Goal: Task Accomplishment & Management: Manage account settings

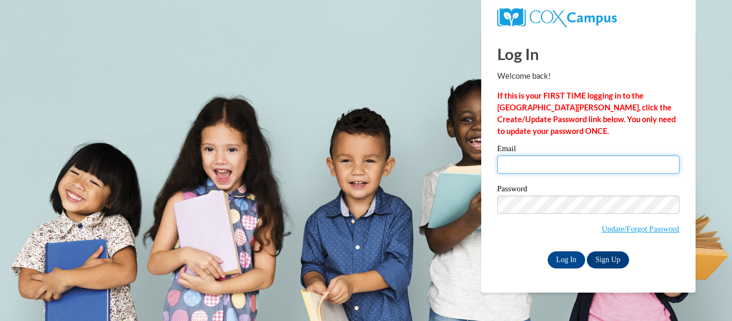
click at [515, 165] on input "Email" at bounding box center [588, 164] width 182 height 18
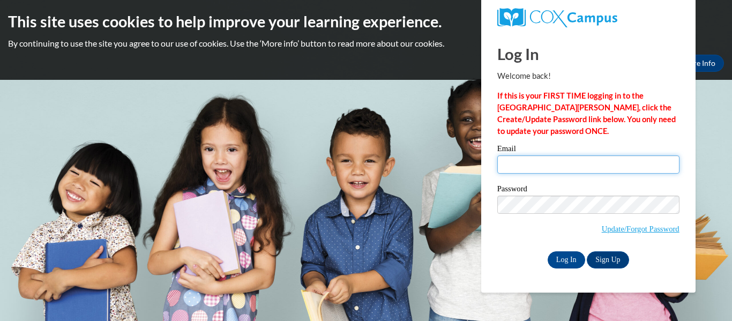
type input "[EMAIL_ADDRESS][DOMAIN_NAME]"
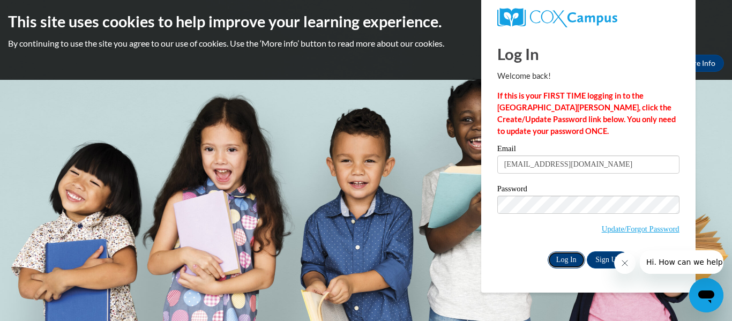
click at [560, 257] on input "Log In" at bounding box center [567, 259] width 38 height 17
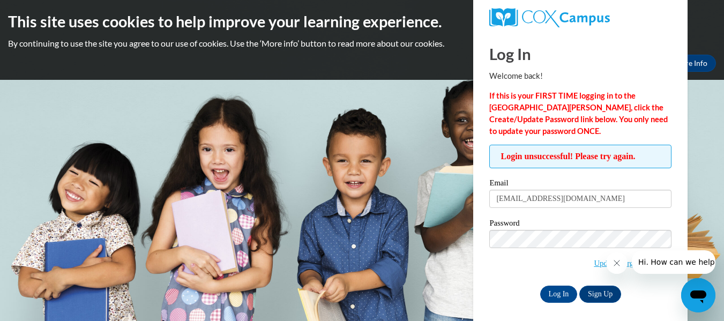
click at [429, 87] on body "This site uses cookies to help improve your learning experience. By continuing …" at bounding box center [362, 160] width 724 height 321
click at [540, 286] on input "Log In" at bounding box center [559, 294] width 38 height 17
click at [565, 291] on input "Log In" at bounding box center [559, 294] width 38 height 17
click at [469, 282] on body "This site uses cookies to help improve your learning experience. By continuing …" at bounding box center [362, 160] width 724 height 321
click at [559, 203] on input "[EMAIL_ADDRESS][DOMAIN_NAME]" at bounding box center [580, 199] width 182 height 18
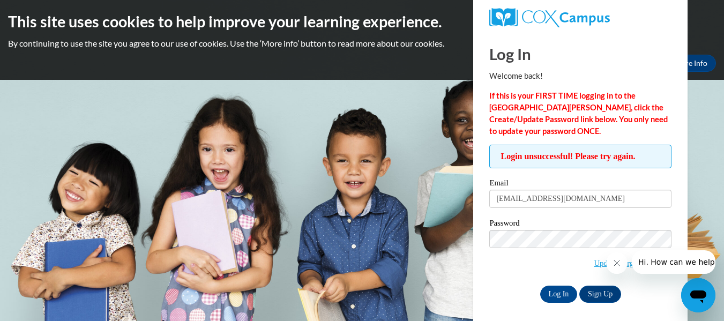
click at [554, 283] on div "Email kkrohn@kusd.edu Password Update/Forgot Password Log In Sign Up OR" at bounding box center [580, 240] width 182 height 123
click at [554, 288] on input "Log In" at bounding box center [559, 294] width 38 height 17
click at [389, 95] on body "This site uses cookies to help improve your learning experience. By continuing …" at bounding box center [362, 160] width 724 height 321
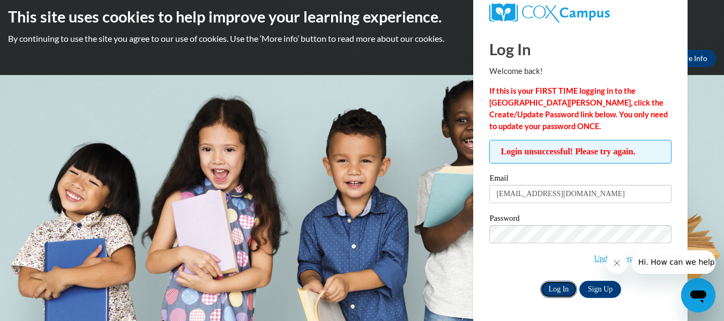
click at [551, 285] on input "Log In" at bounding box center [559, 289] width 38 height 17
click at [596, 285] on link "Sign Up" at bounding box center [600, 289] width 42 height 17
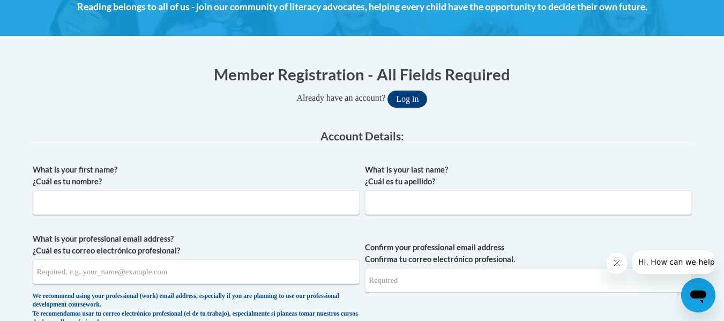
scroll to position [165, 0]
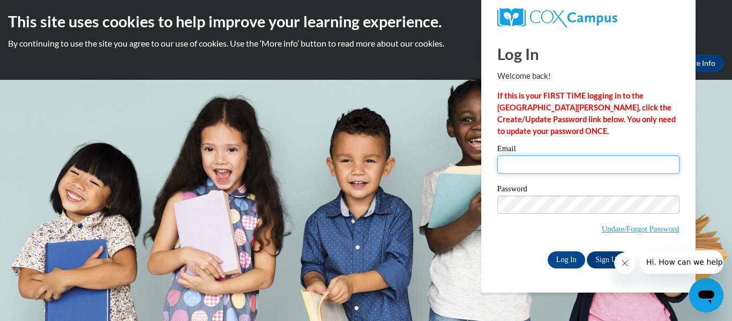
click at [521, 164] on input "Email" at bounding box center [588, 164] width 182 height 18
type input "kkrohn@kusd.edu"
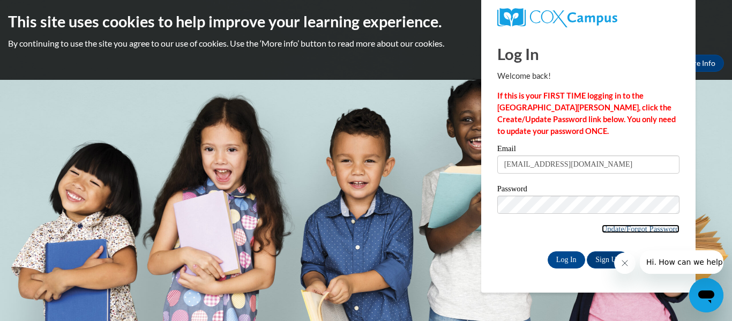
click at [623, 229] on link "Update/Forgot Password" at bounding box center [641, 229] width 78 height 9
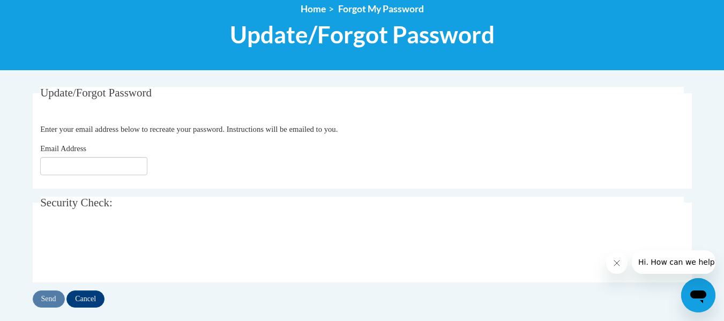
scroll to position [130, 0]
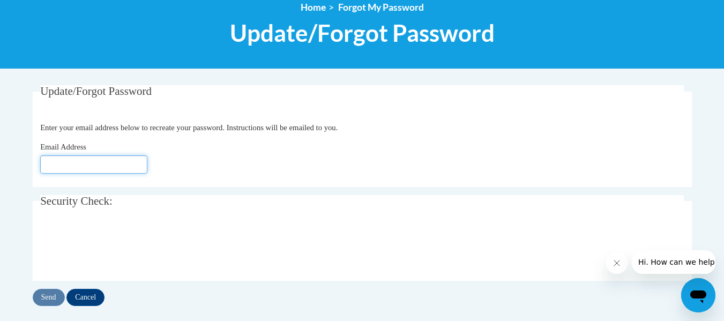
click at [81, 164] on input "Email Address" at bounding box center [93, 164] width 107 height 18
type input "[EMAIL_ADDRESS][DOMAIN_NAME]"
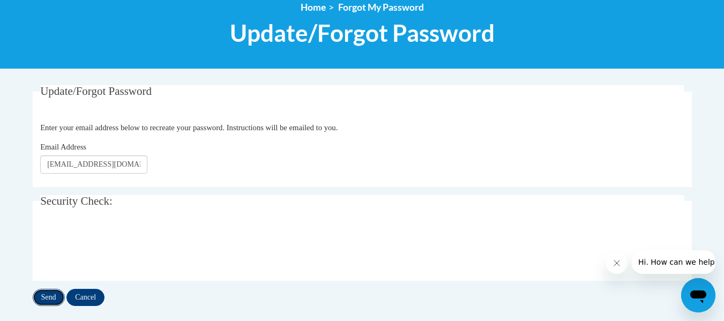
click at [50, 301] on input "Send" at bounding box center [49, 297] width 32 height 17
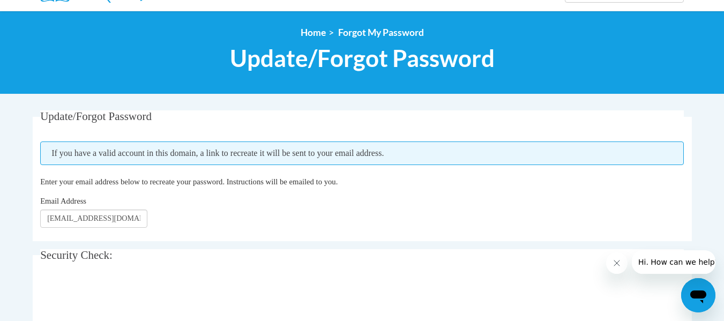
scroll to position [105, 0]
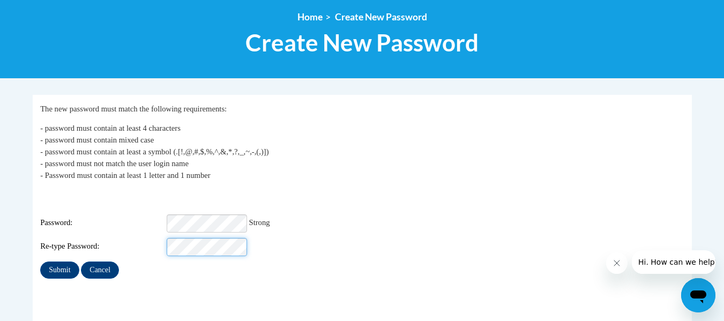
scroll to position [121, 0]
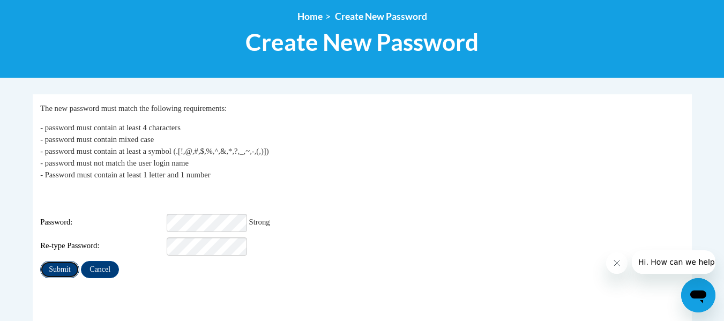
click at [56, 263] on input "Submit" at bounding box center [59, 269] width 39 height 17
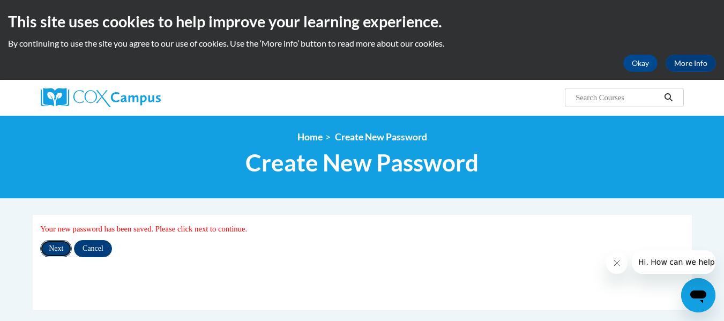
click at [55, 250] on input "Next" at bounding box center [56, 248] width 32 height 17
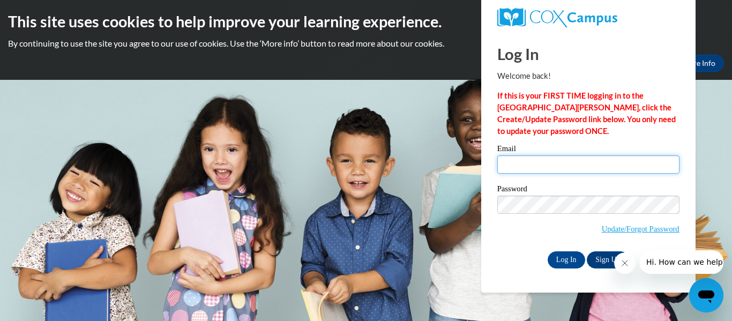
type input "[EMAIL_ADDRESS][DOMAIN_NAME]"
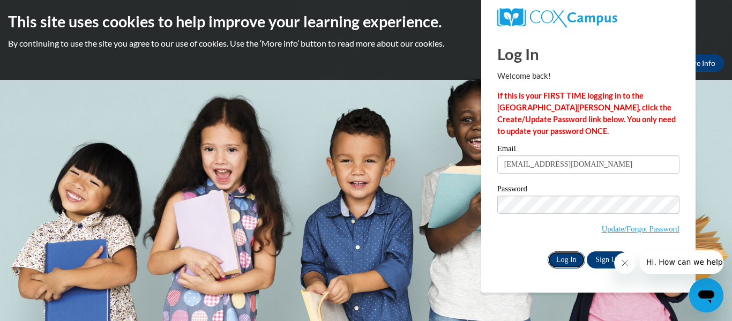
click at [558, 263] on input "Log In" at bounding box center [567, 259] width 38 height 17
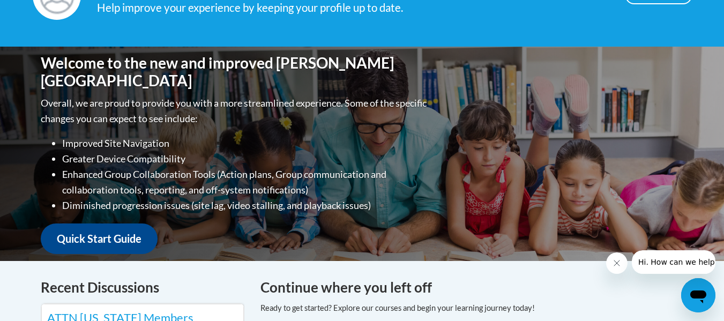
scroll to position [196, 0]
